Goal: Information Seeking & Learning: Learn about a topic

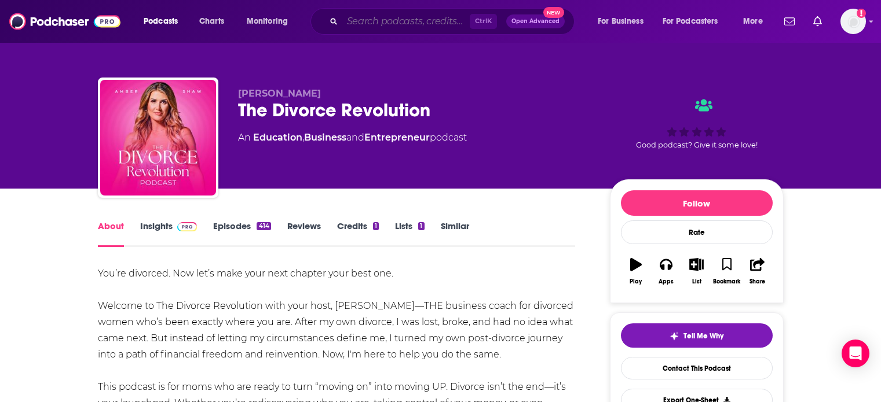
click at [374, 18] on input "Search podcasts, credits, & more..." at bounding box center [405, 21] width 127 height 19
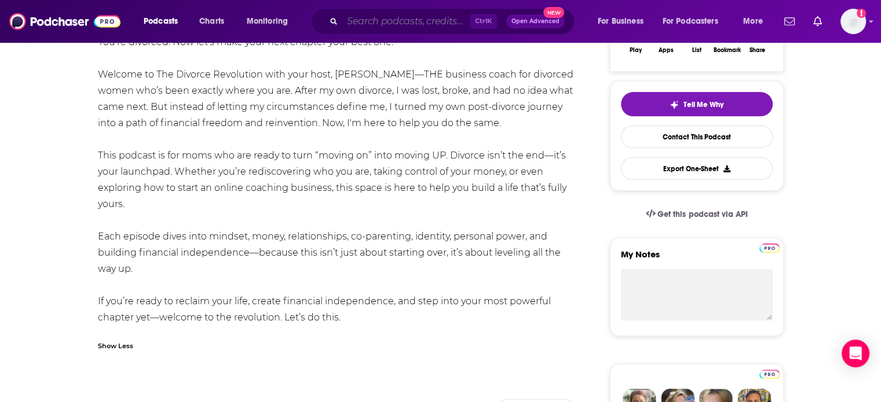
paste input "The Daily Dad with Ryan Holiday"
type input "The Daily Dad with Ryan Holiday"
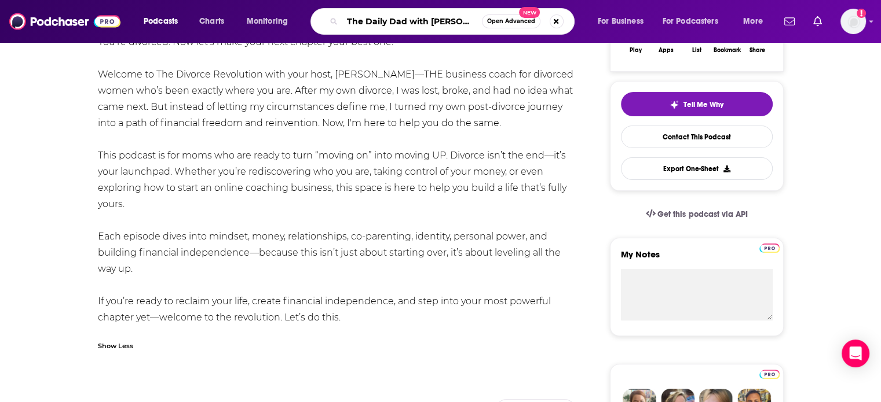
scroll to position [0, 9]
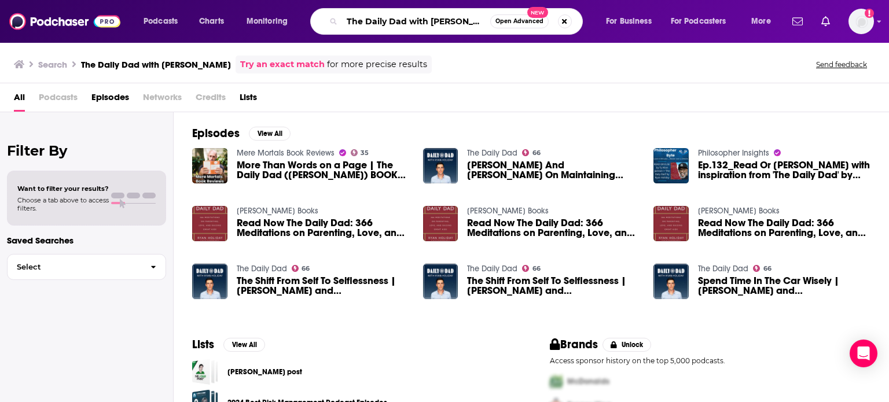
drag, startPoint x: 487, startPoint y: 23, endPoint x: 353, endPoint y: 31, distance: 134.6
click at [353, 31] on div "The Daily Dad with Ryan Holiday Open Advanced New" at bounding box center [446, 21] width 273 height 27
paste input "Spawned Parenting Podcast with Kristen and Liz of CoolMomPicks"
drag, startPoint x: 485, startPoint y: 20, endPoint x: 451, endPoint y: 20, distance: 33.6
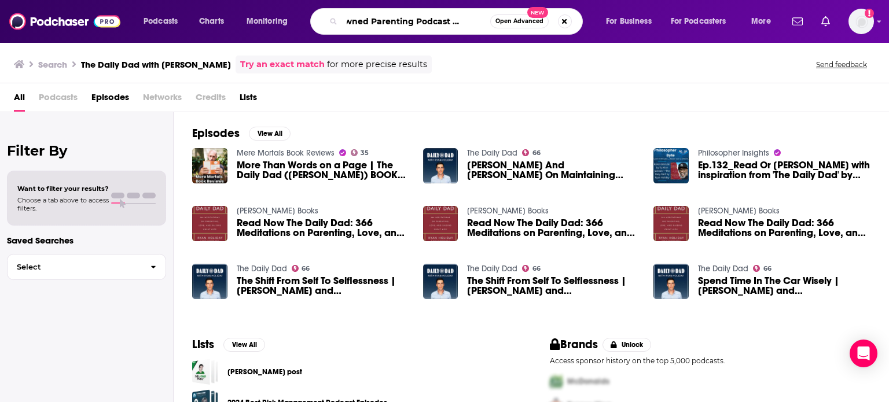
click at [451, 20] on input "TSpawned Parenting Podcast with Kristen and Liz of CoolMomPicks" at bounding box center [416, 21] width 148 height 19
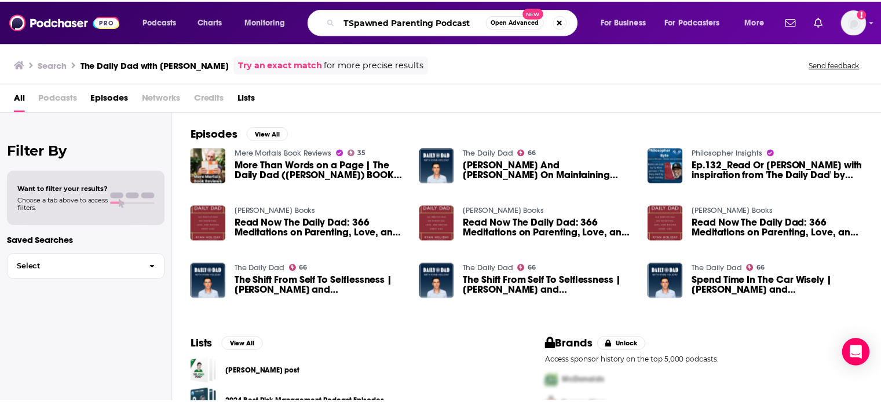
scroll to position [0, 0]
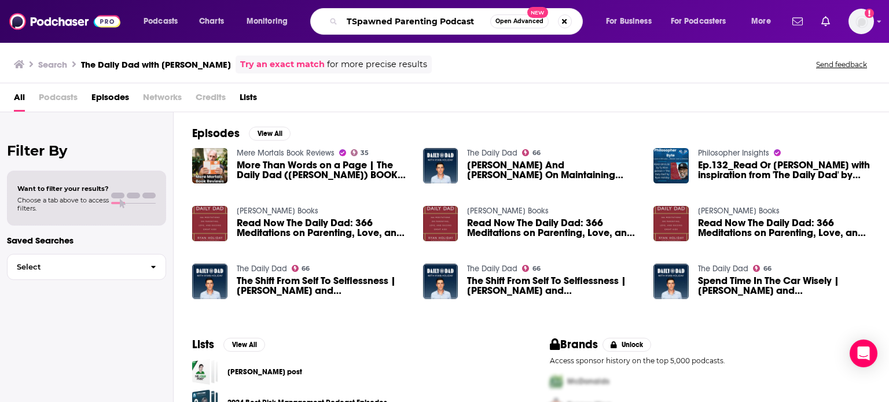
click at [353, 18] on input "TSpawned Parenting Podcast" at bounding box center [416, 21] width 148 height 19
type input "Spawned Parenting Podcast"
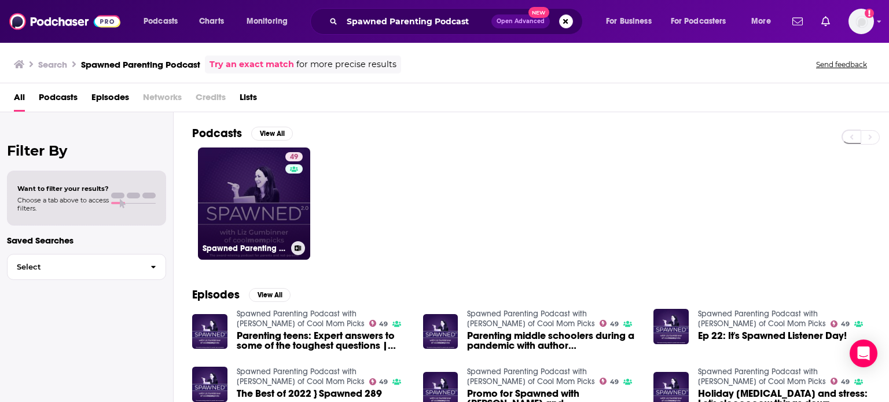
click at [281, 210] on link "49 Spawned Parenting Podcast with Liz of Cool Mom Picks" at bounding box center [254, 204] width 112 height 112
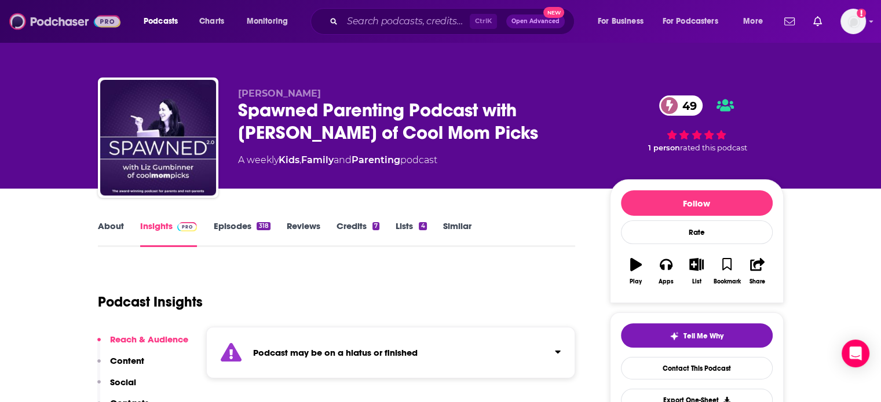
click at [98, 24] on img at bounding box center [64, 21] width 111 height 22
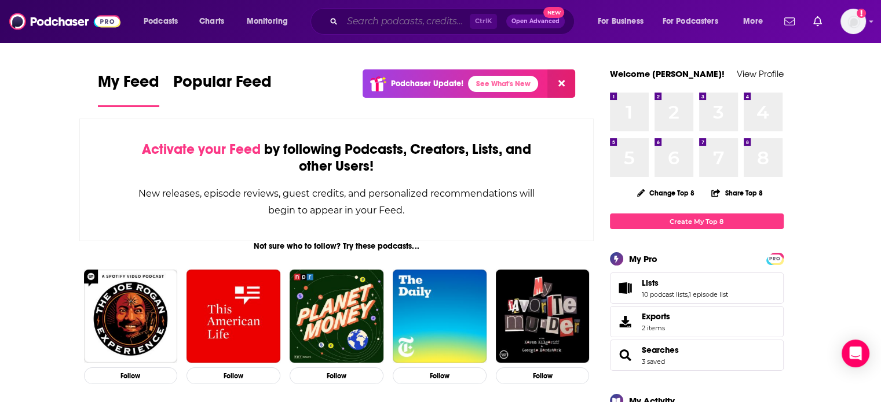
click at [440, 18] on input "Search podcasts, credits, & more..." at bounding box center [405, 21] width 127 height 19
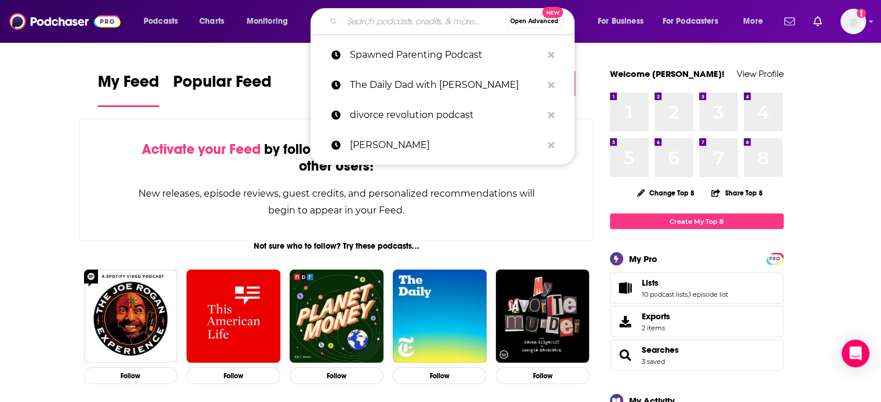
paste input "Parenting Teens: Advice Redefined"
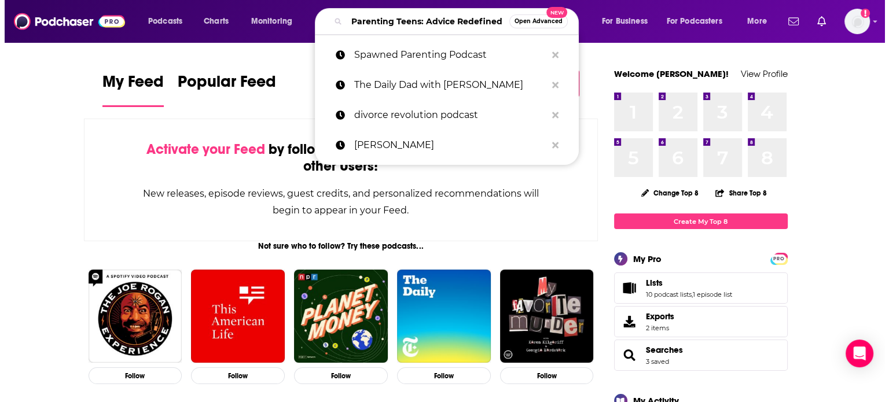
scroll to position [0, 20]
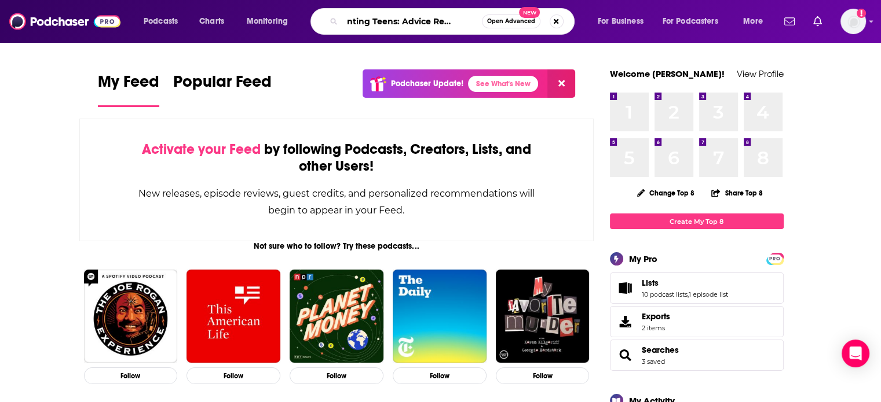
type input "Parenting Teens: Advice Redefined"
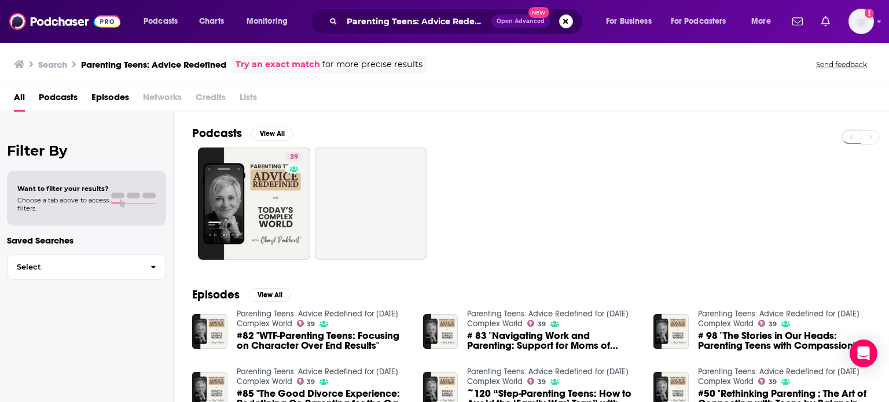
click at [876, 17] on div "Podcasts Charts Monitoring Parenting Teens: Advice Redefined Open Advanced New …" at bounding box center [444, 21] width 889 height 43
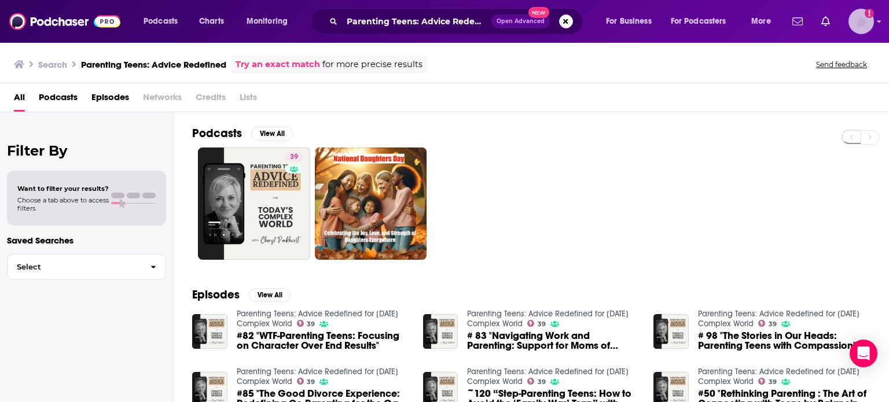
click at [880, 25] on div "Show profile menu" at bounding box center [879, 22] width 5 height 13
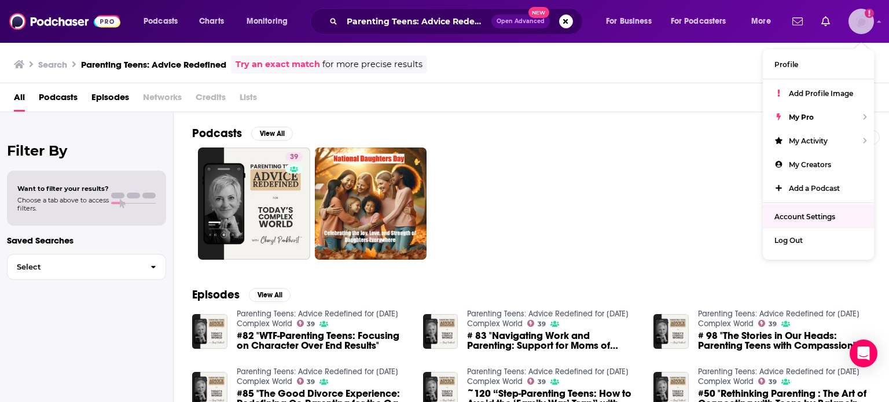
click at [806, 218] on span "Account Settings" at bounding box center [805, 216] width 61 height 9
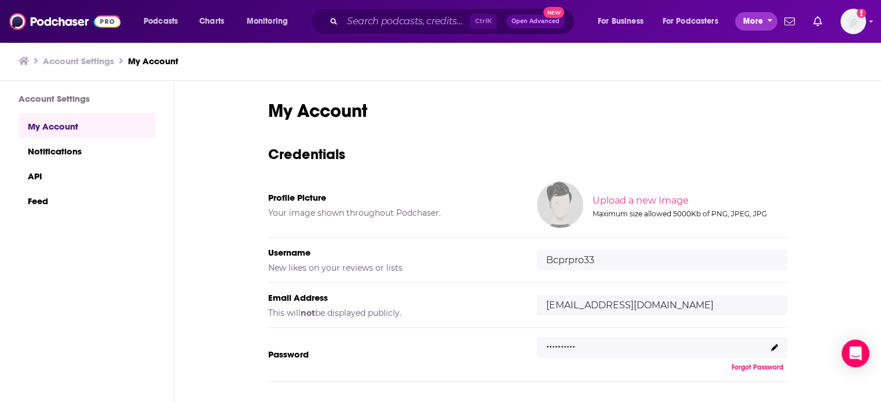
click at [755, 25] on span "More" at bounding box center [753, 21] width 20 height 16
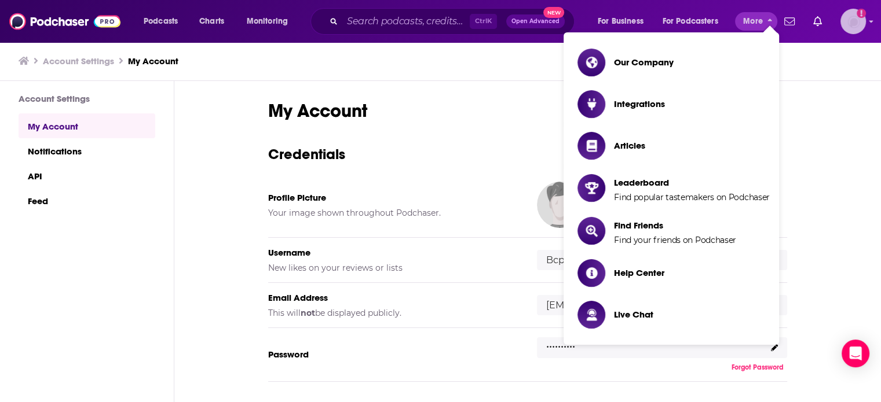
click at [849, 18] on img "Logged in as Bcprpro33" at bounding box center [852, 21] width 25 height 25
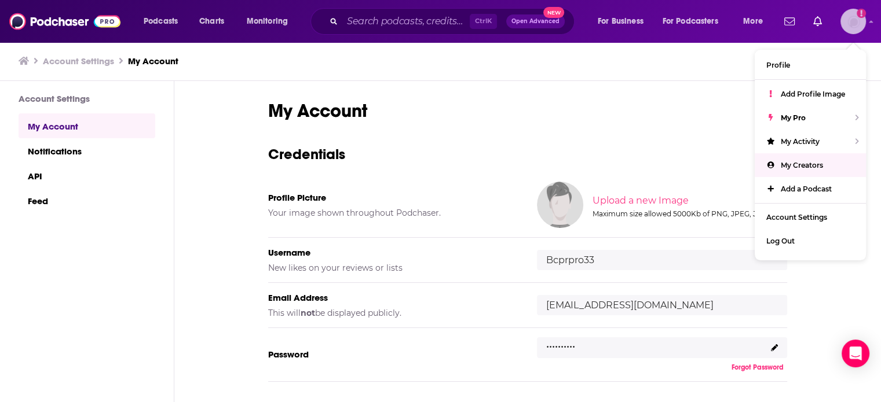
click at [836, 167] on link "My Creators" at bounding box center [809, 165] width 111 height 24
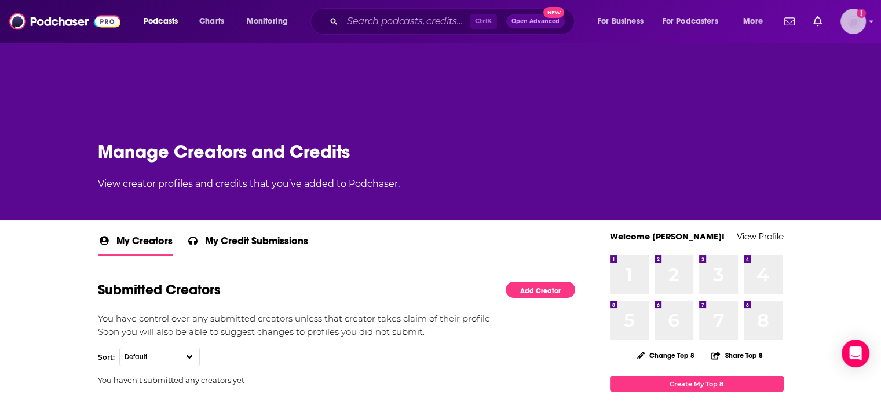
click at [865, 13] on icon "Add a profile image" at bounding box center [860, 13] width 9 height 9
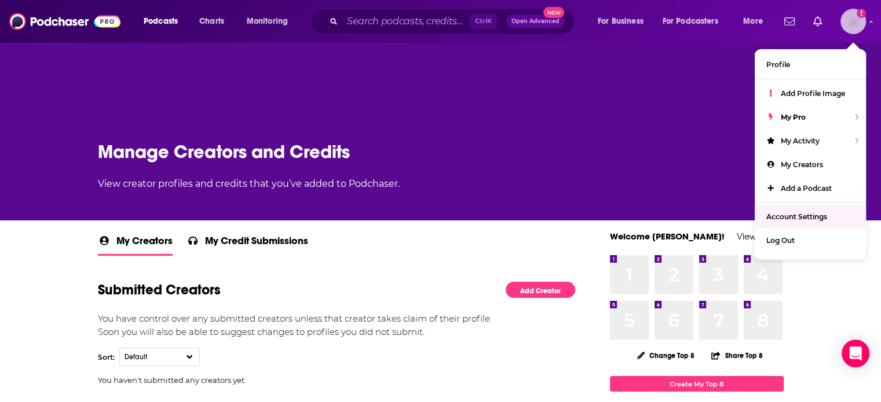
click at [816, 218] on span "Account Settings" at bounding box center [796, 216] width 61 height 9
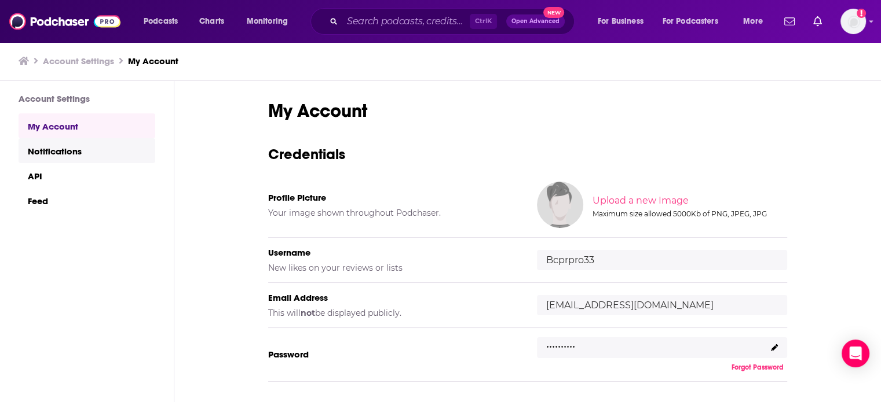
click at [76, 156] on link "Notifications" at bounding box center [87, 150] width 137 height 25
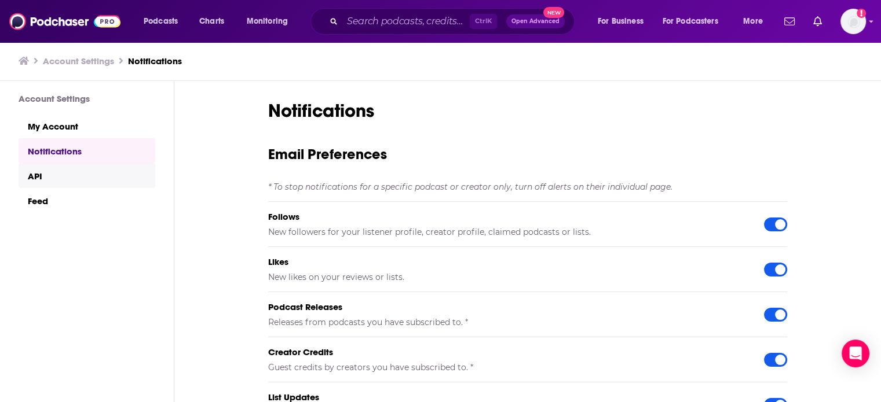
click at [77, 177] on link "API" at bounding box center [87, 175] width 137 height 25
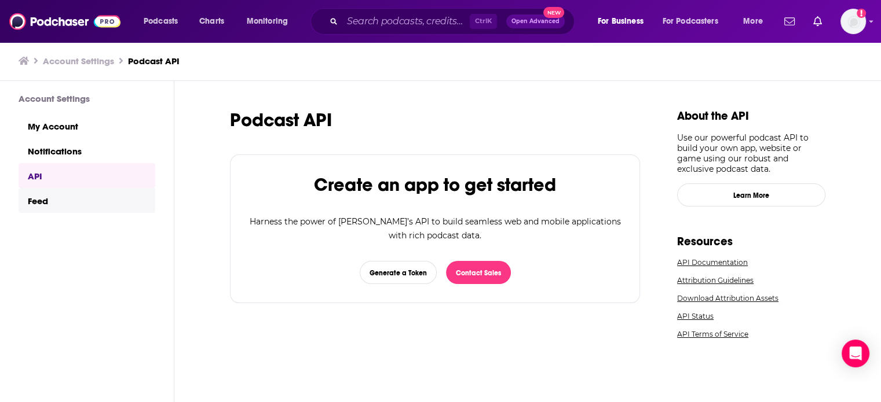
click at [81, 194] on link "Feed" at bounding box center [87, 200] width 137 height 25
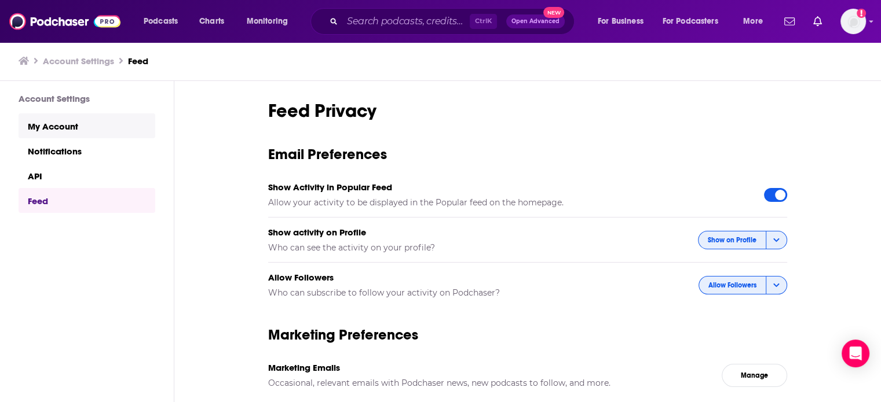
click at [87, 137] on link "My Account" at bounding box center [87, 125] width 137 height 25
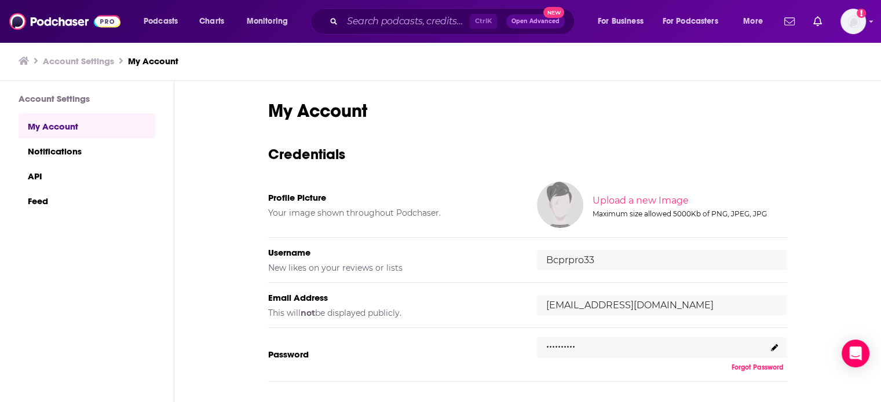
click at [89, 104] on h3 "Account Settings" at bounding box center [87, 98] width 137 height 11
click at [72, 106] on div "Account Settings My Account Notifications API Feed" at bounding box center [77, 292] width 155 height 423
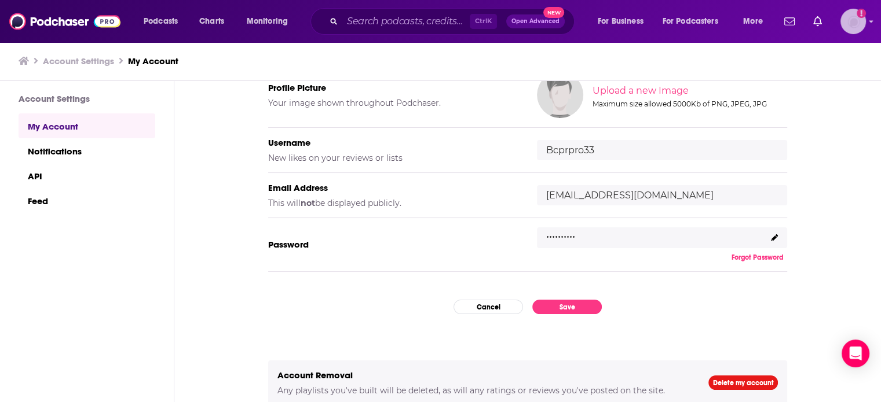
click at [863, 18] on img "Logged in as Bcprpro33" at bounding box center [852, 21] width 25 height 25
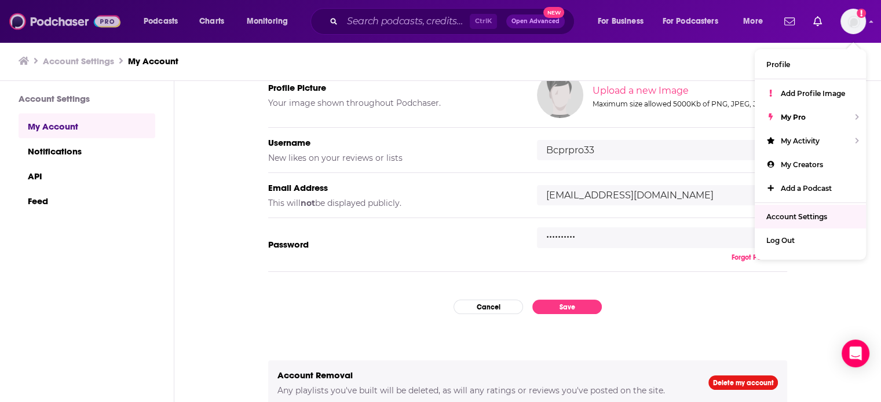
click at [98, 19] on img at bounding box center [64, 21] width 111 height 22
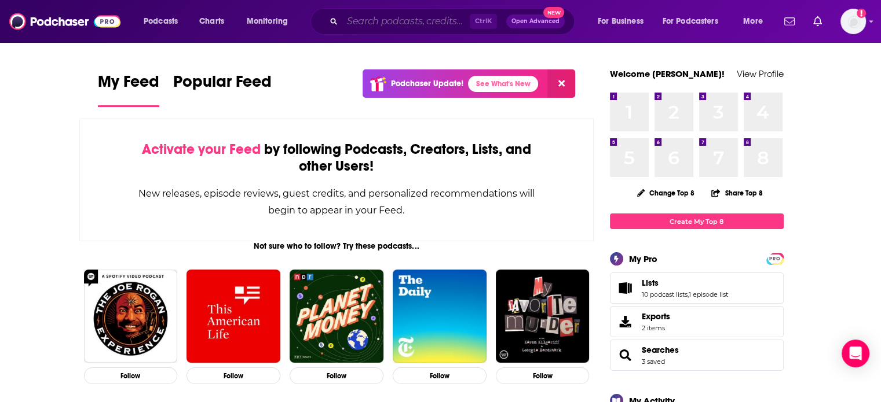
click at [446, 20] on input "Search podcasts, credits, & more..." at bounding box center [405, 21] width 127 height 19
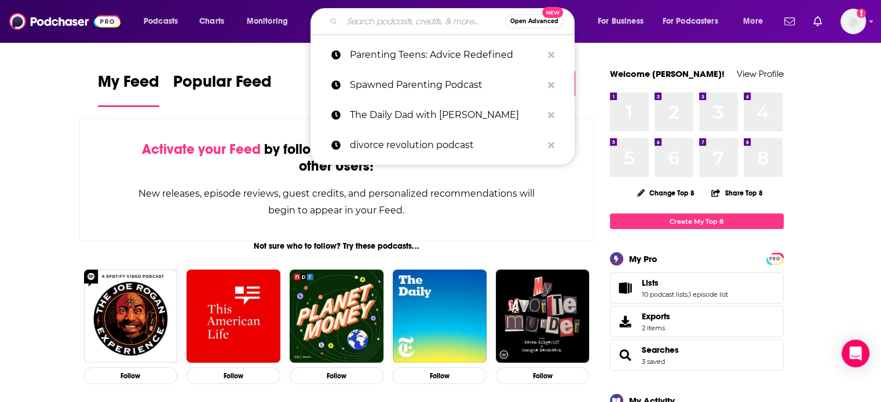
paste input "Parenting Teens: Advice Redefined"
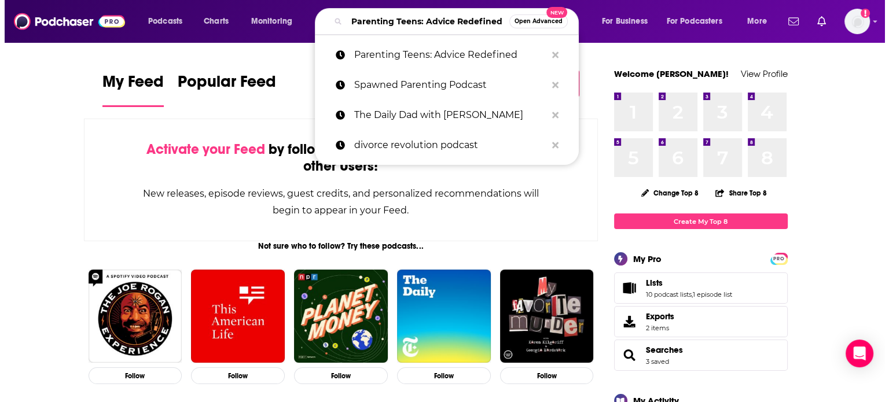
scroll to position [0, 20]
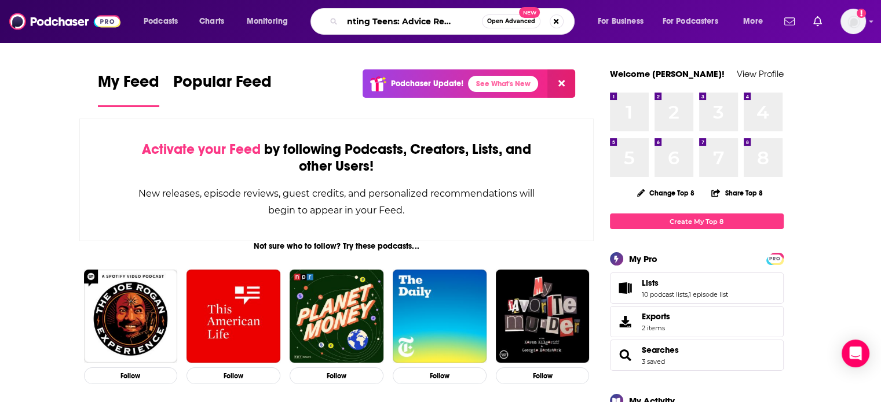
type input "Parenting Teens: Advice Redefined"
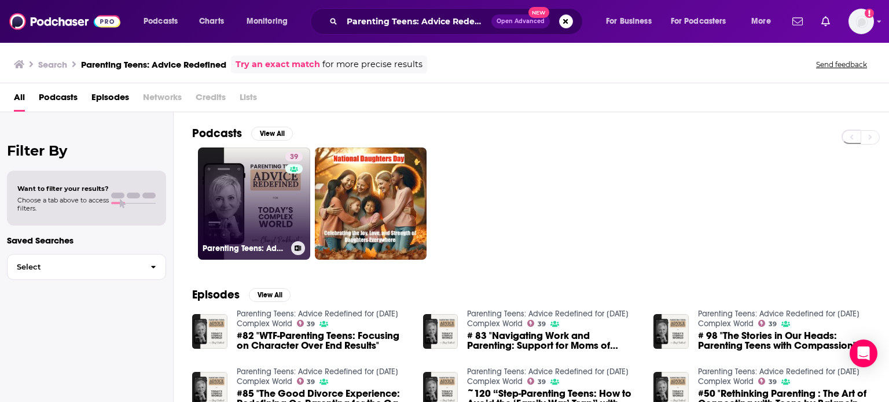
click at [264, 201] on link "39 Parenting Teens: Advice Redefined for Today's Complex World" at bounding box center [254, 204] width 112 height 112
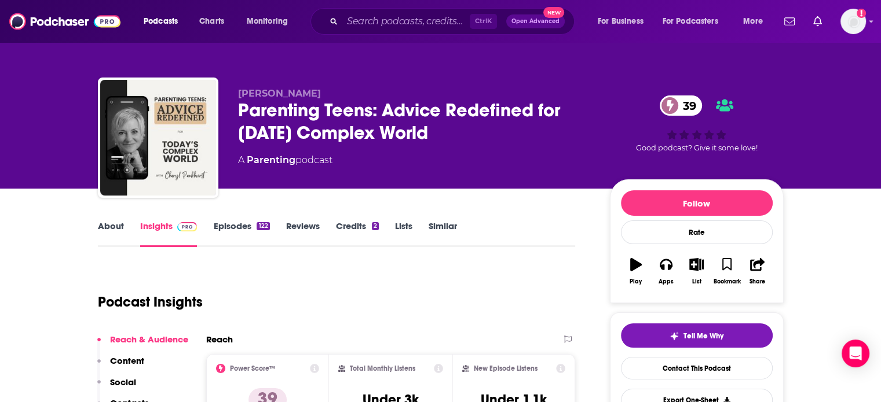
click at [119, 226] on link "About" at bounding box center [111, 234] width 26 height 27
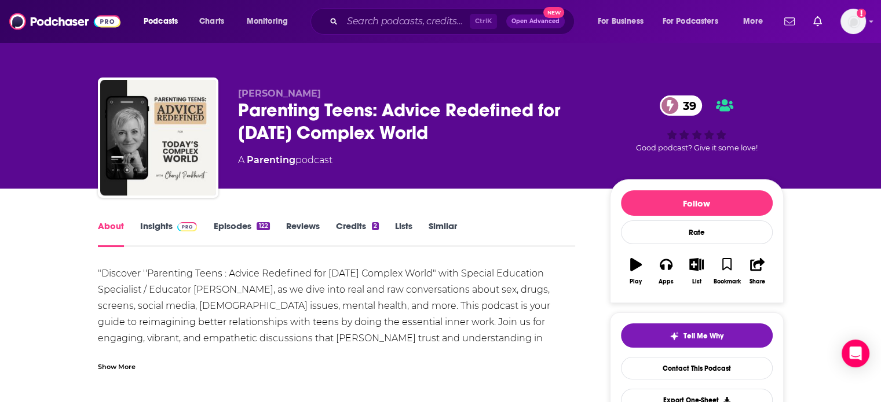
click at [120, 366] on div "Show More" at bounding box center [117, 366] width 38 height 11
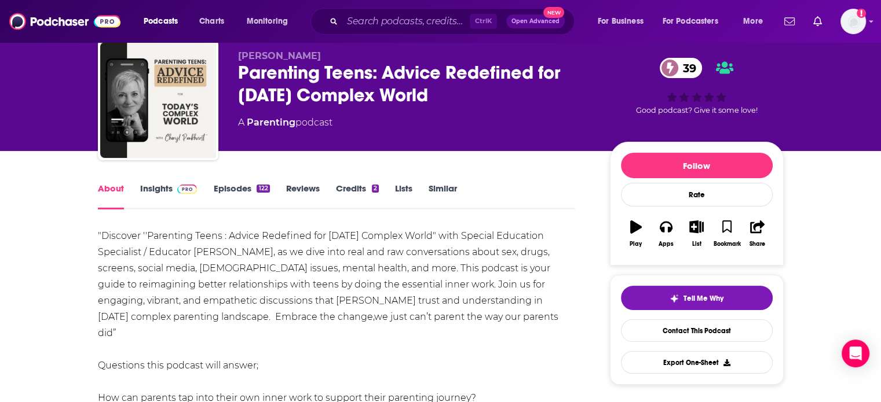
scroll to position [58, 0]
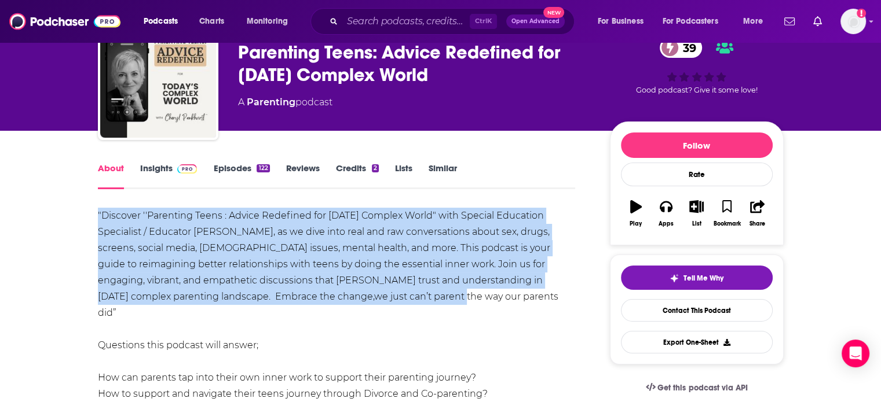
drag, startPoint x: 287, startPoint y: 297, endPoint x: 72, endPoint y: 217, distance: 228.6
copy div ""Discover ''Parenting Teens : Advice Redefined for Today's Complex World" with …"
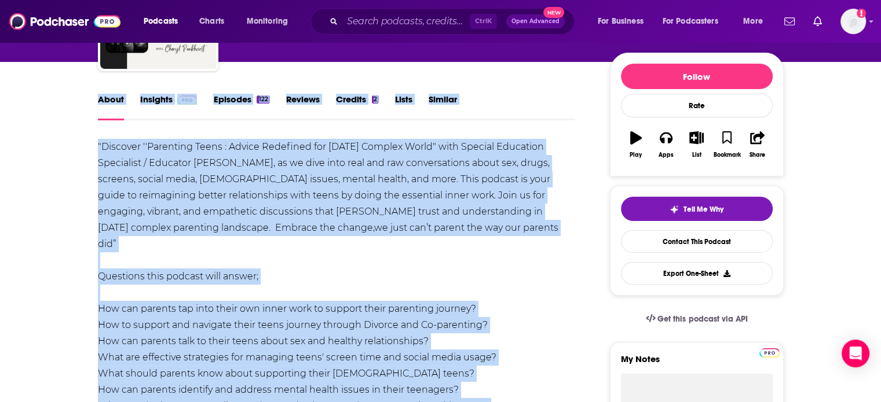
scroll to position [116, 0]
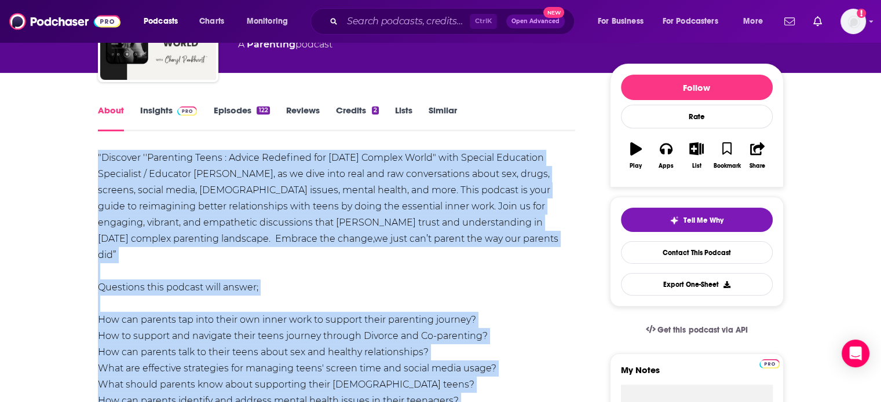
drag, startPoint x: 502, startPoint y: 250, endPoint x: 97, endPoint y: 164, distance: 414.2
copy div ""Discover ''Parenting Teens : Advice Redefined for Today's Complex World" with …"
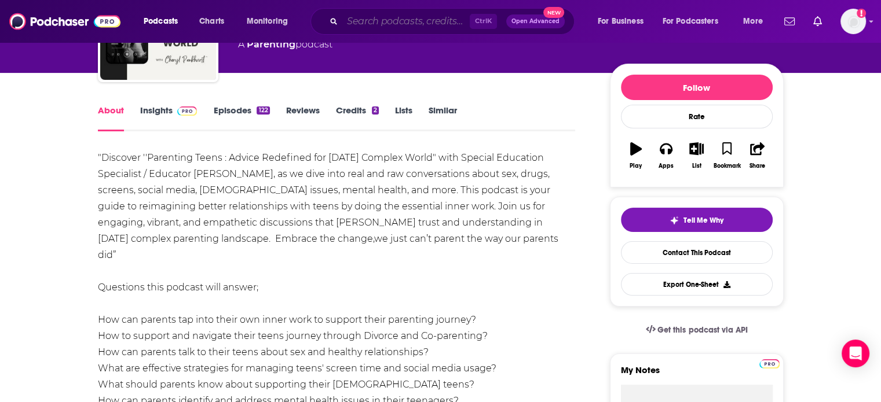
click at [407, 26] on input "Search podcasts, credits, & more..." at bounding box center [405, 21] width 127 height 19
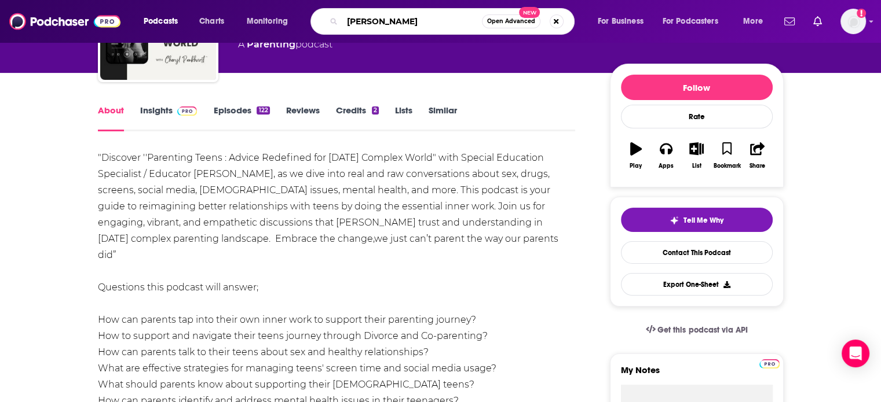
type input "guy coffey"
